Goal: Find specific page/section: Find specific page/section

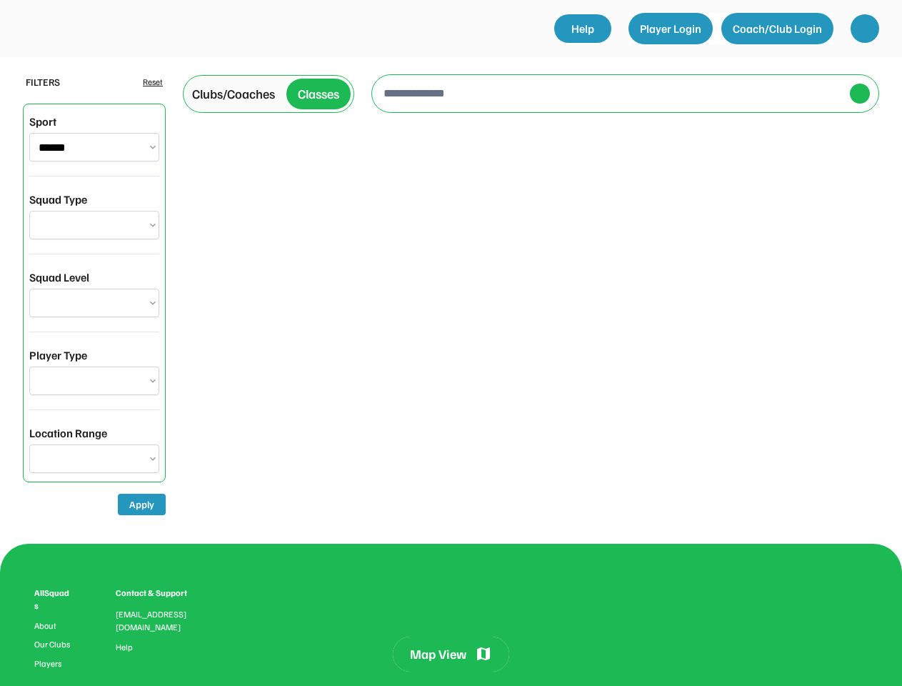
select select "**********"
select select "******"
